Goal: Transaction & Acquisition: Purchase product/service

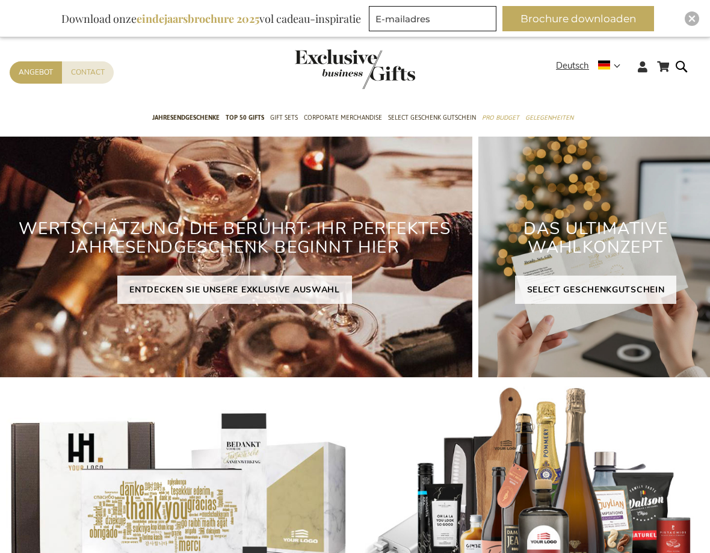
click at [580, 69] on span "Deutsch" at bounding box center [572, 66] width 33 height 14
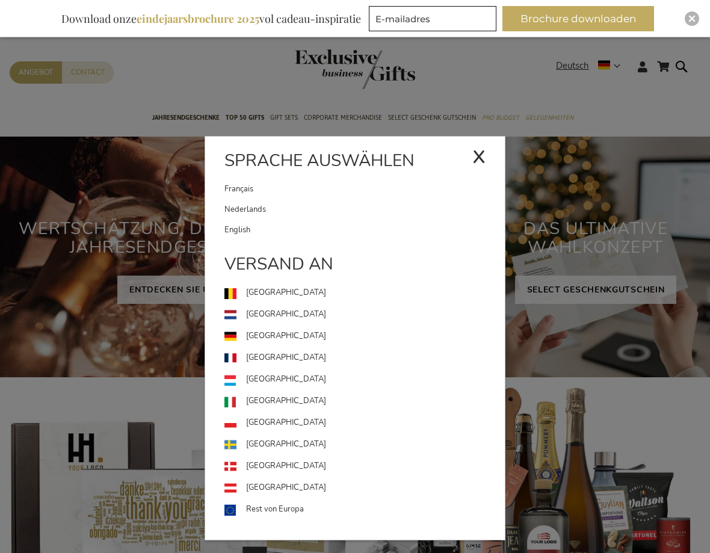
click at [325, 202] on link "Nederlands" at bounding box center [365, 209] width 281 height 20
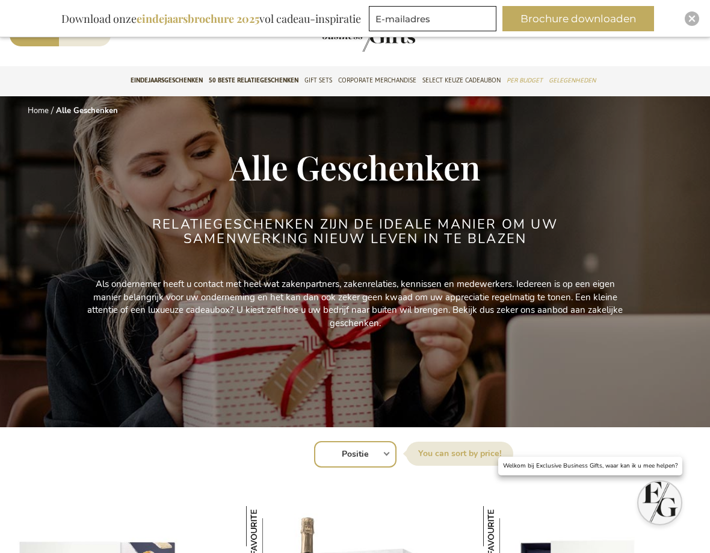
click at [374, 462] on select "Positie Best Sellers Meest bekeken Nieuw Biggest Saving Price: low to high Pric…" at bounding box center [355, 454] width 82 height 26
click at [380, 462] on select "Positie Best Sellers Meest bekeken Nieuw Biggest Saving Price: low to high Pric…" at bounding box center [355, 454] width 82 height 26
click at [165, 71] on link "Eindejaarsgeschenken" at bounding box center [167, 81] width 72 height 30
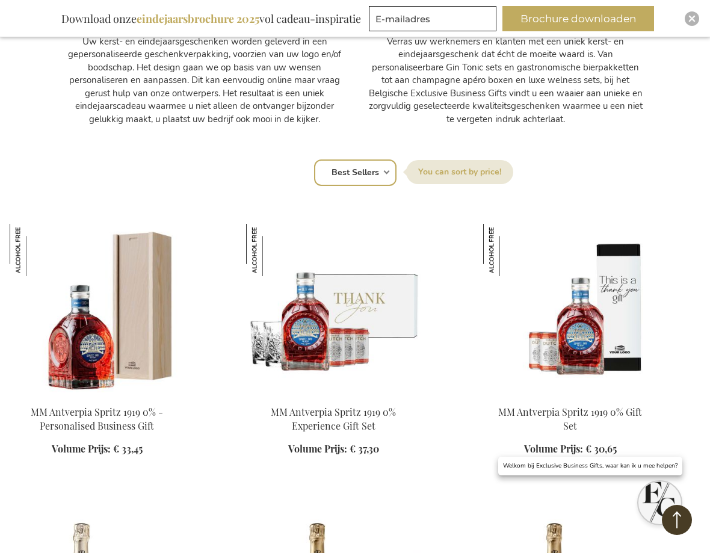
scroll to position [647, 0]
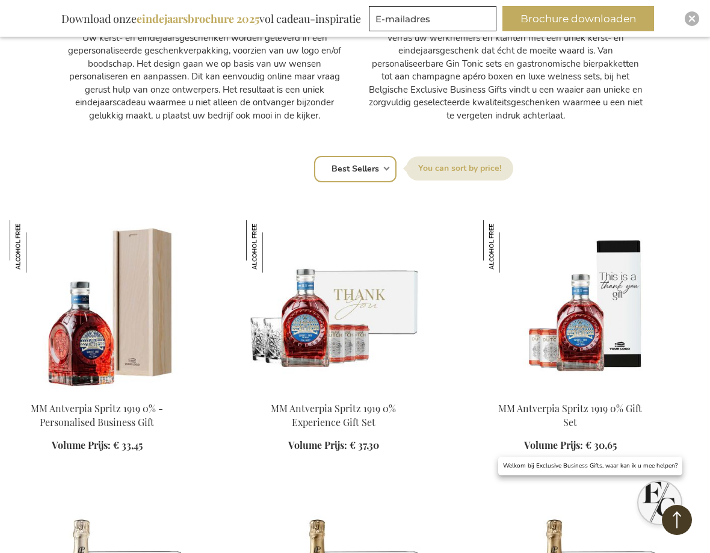
click at [386, 160] on select "Positie Best Sellers Meest bekeken Nieuw Biggest Saving Price: low to high Pric…" at bounding box center [355, 169] width 82 height 26
click at [385, 176] on select "Positie Best Sellers Meest bekeken Nieuw Biggest Saving Price: low to high Pric…" at bounding box center [355, 169] width 82 height 26
click at [368, 171] on select "Positie Best Sellers Meest bekeken Nieuw Biggest Saving Price: low to high Pric…" at bounding box center [355, 169] width 82 height 26
click at [368, 172] on select "Positie Best Sellers Meest bekeken Nieuw Biggest Saving Price: low to high Pric…" at bounding box center [355, 169] width 82 height 26
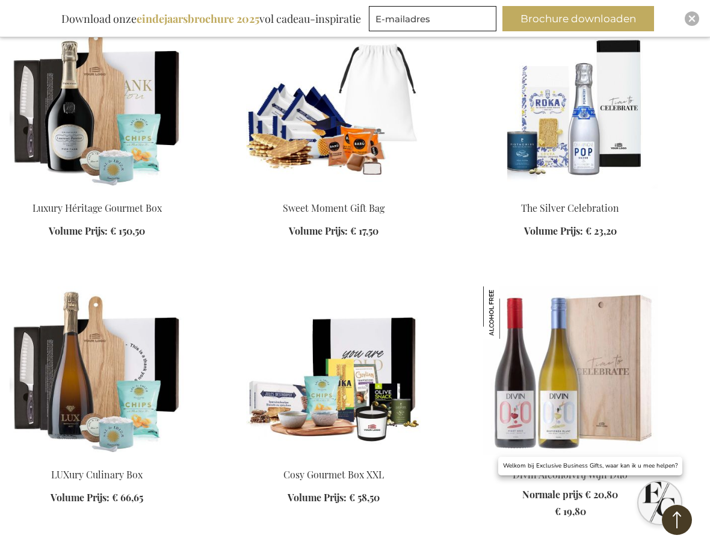
scroll to position [1441, 0]
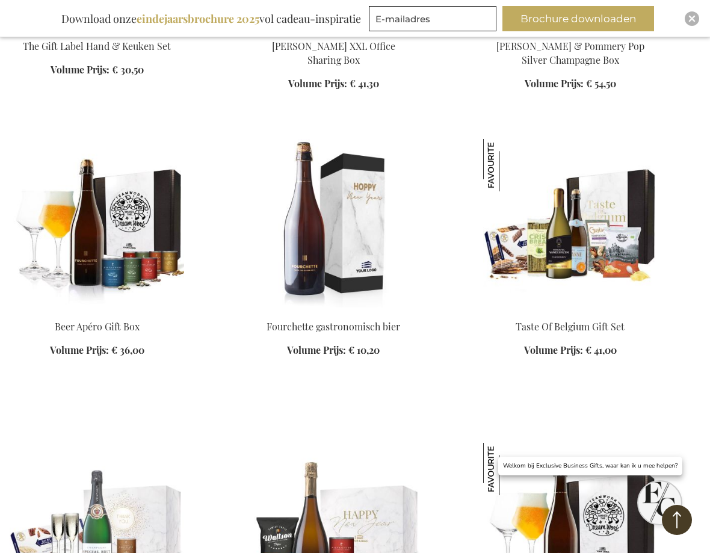
scroll to position [2713, 0]
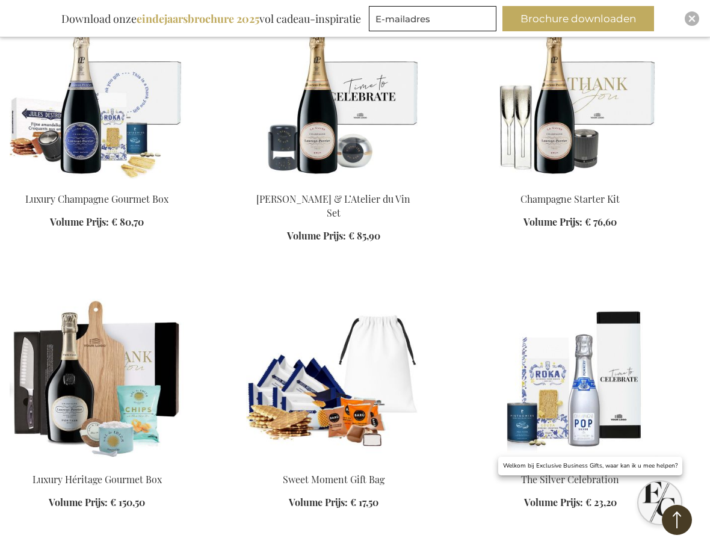
scroll to position [129, 0]
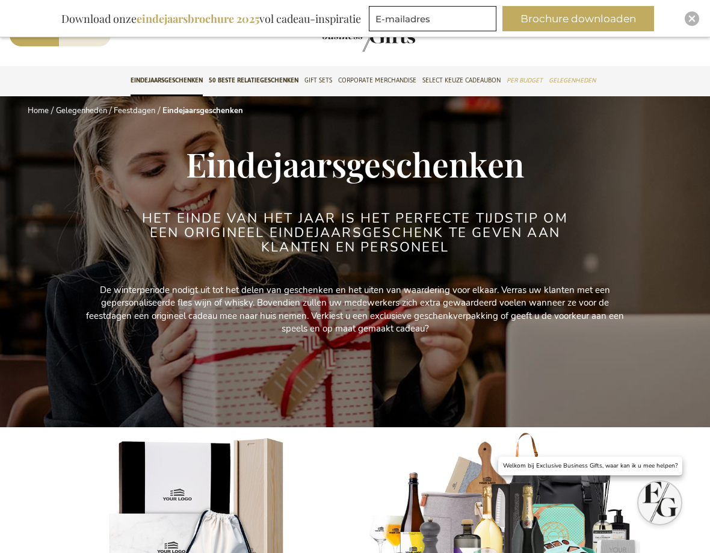
click at [398, 67] on link "Corporate Merchandise" at bounding box center [377, 81] width 78 height 30
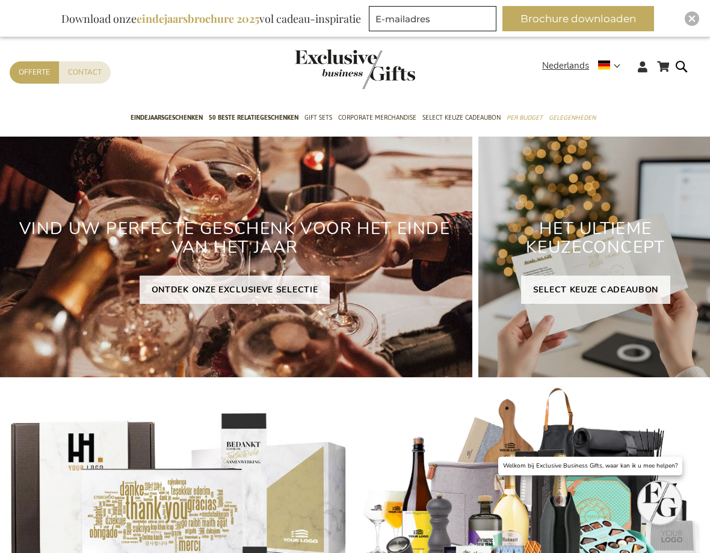
click at [598, 286] on link "SELECT KEUZE CADEAUBON" at bounding box center [595, 290] width 149 height 28
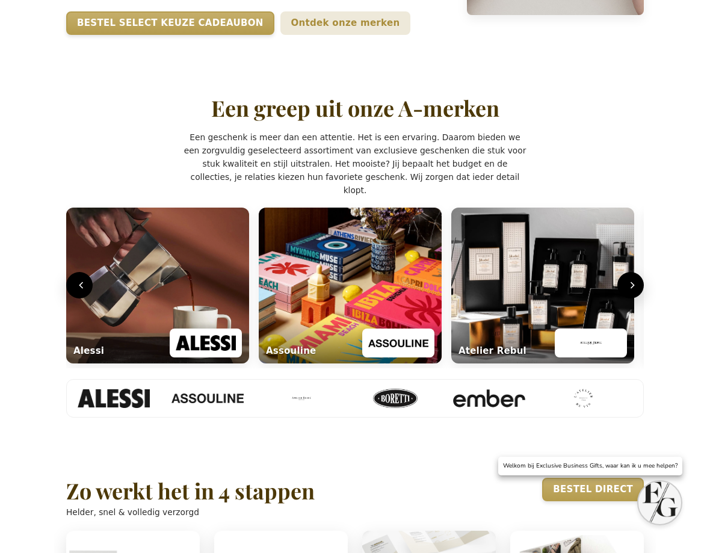
scroll to position [372, 0]
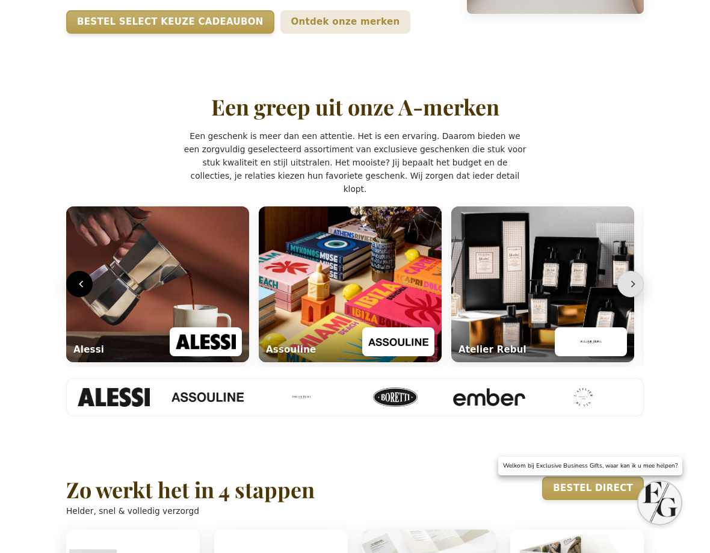
click at [642, 297] on button "Volgende" at bounding box center [631, 284] width 26 height 26
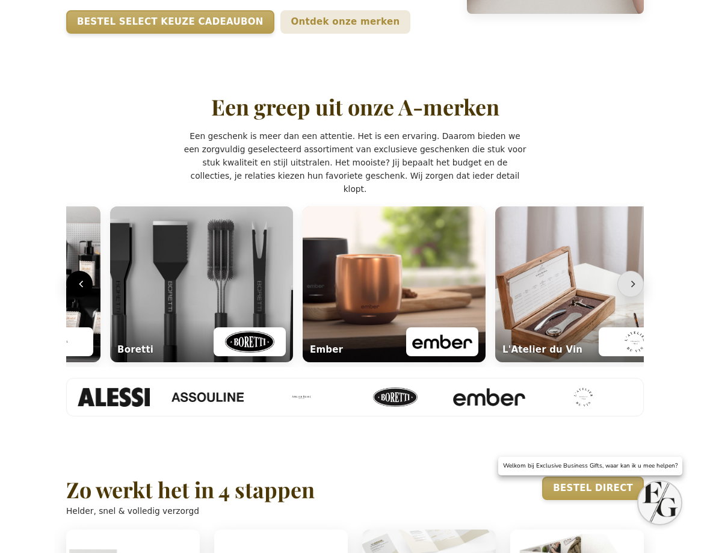
scroll to position [0, 583]
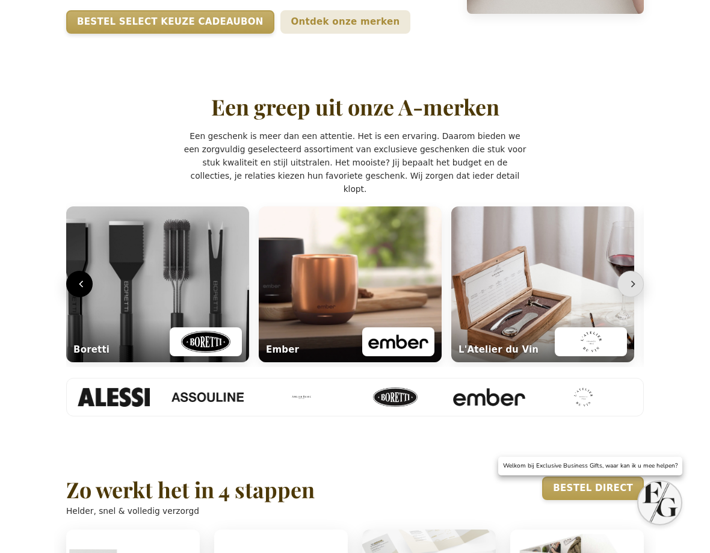
click at [642, 297] on button "Volgende" at bounding box center [631, 284] width 26 height 26
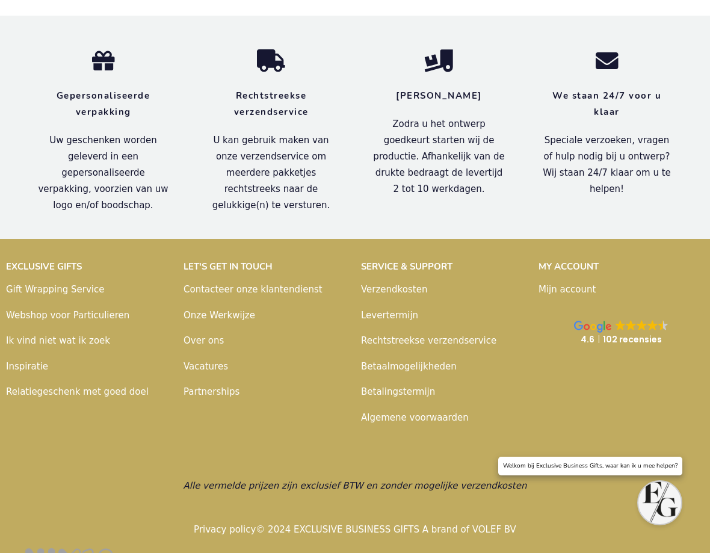
scroll to position [2243, 0]
